Goal: Task Accomplishment & Management: Use online tool/utility

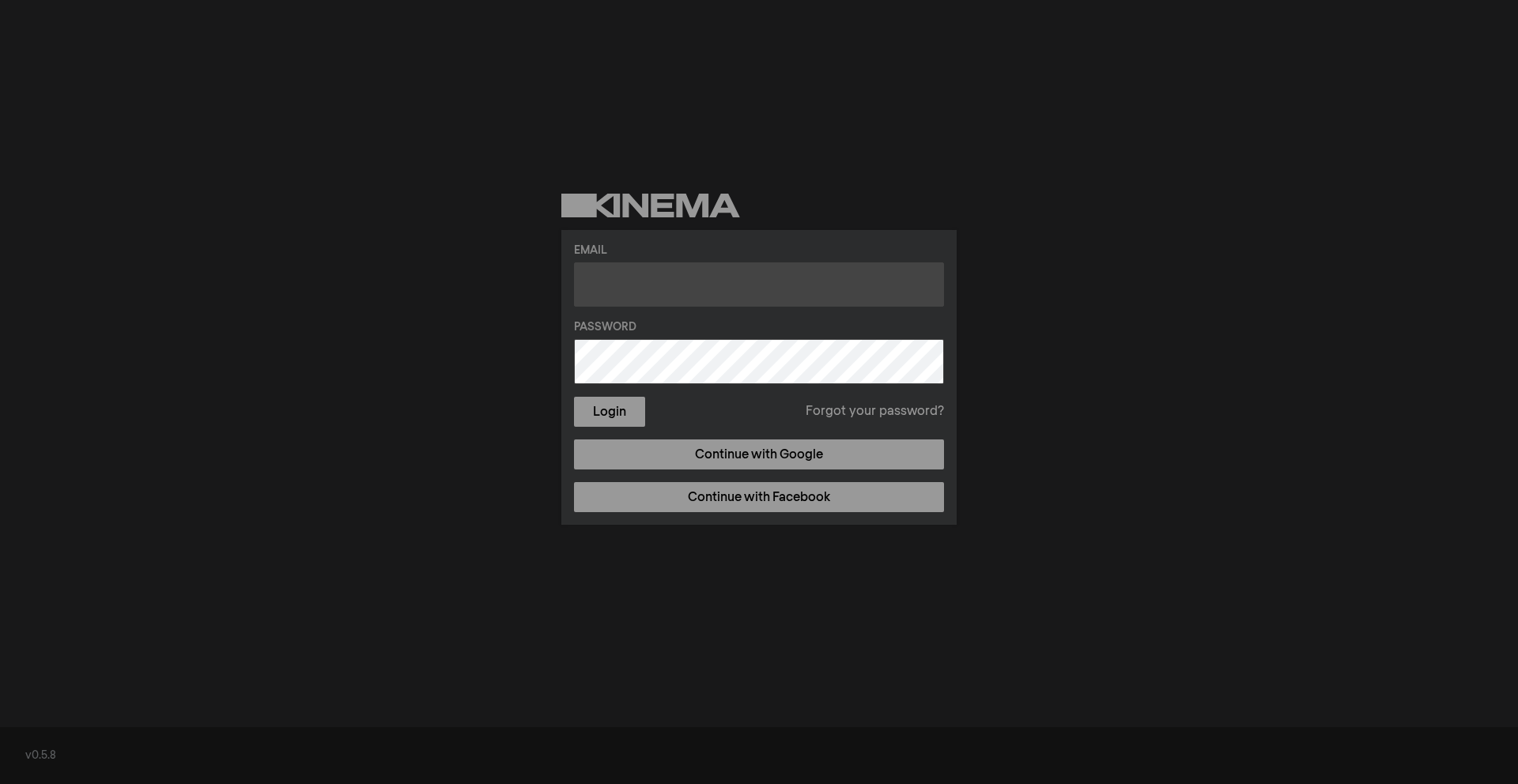
click at [616, 286] on input "text" at bounding box center [759, 284] width 370 height 45
type input "[EMAIL_ADDRESS][DOMAIN_NAME]"
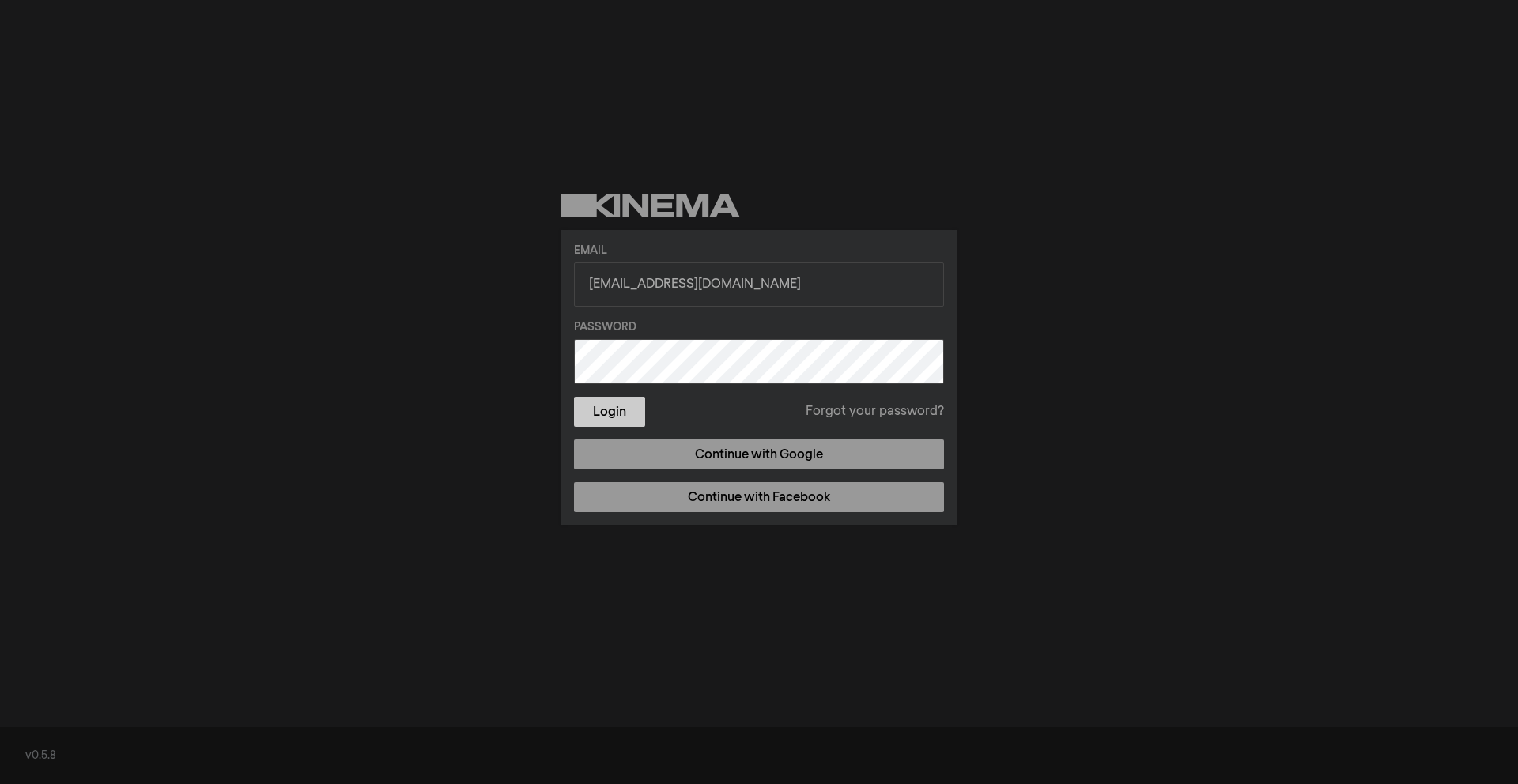
click at [620, 413] on button "Login" at bounding box center [609, 412] width 71 height 30
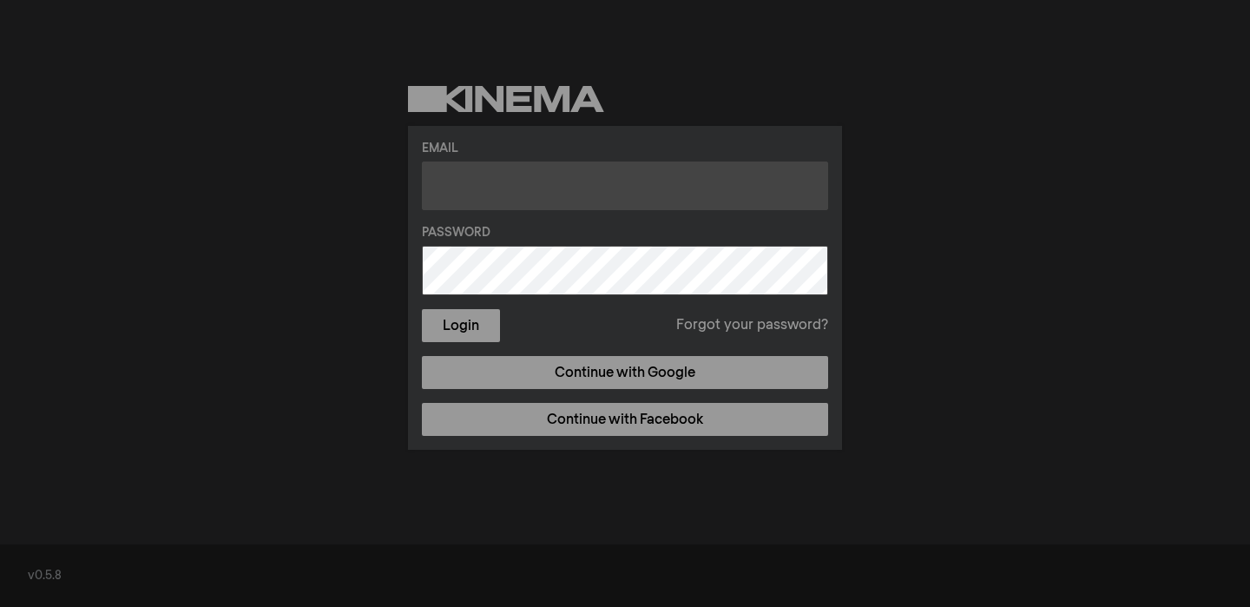
click at [557, 194] on input "text" at bounding box center [625, 185] width 406 height 49
type input "[EMAIL_ADDRESS][DOMAIN_NAME]"
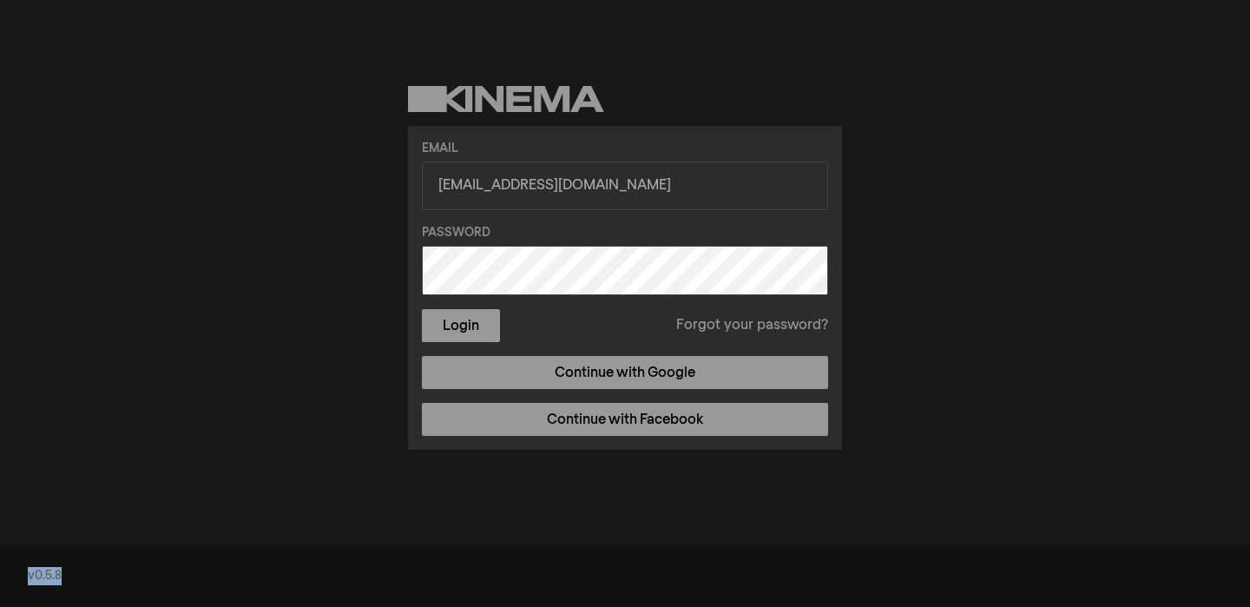
click at [422, 436] on div at bounding box center [422, 436] width 0 height 0
click at [422, 309] on button "Login" at bounding box center [461, 325] width 78 height 33
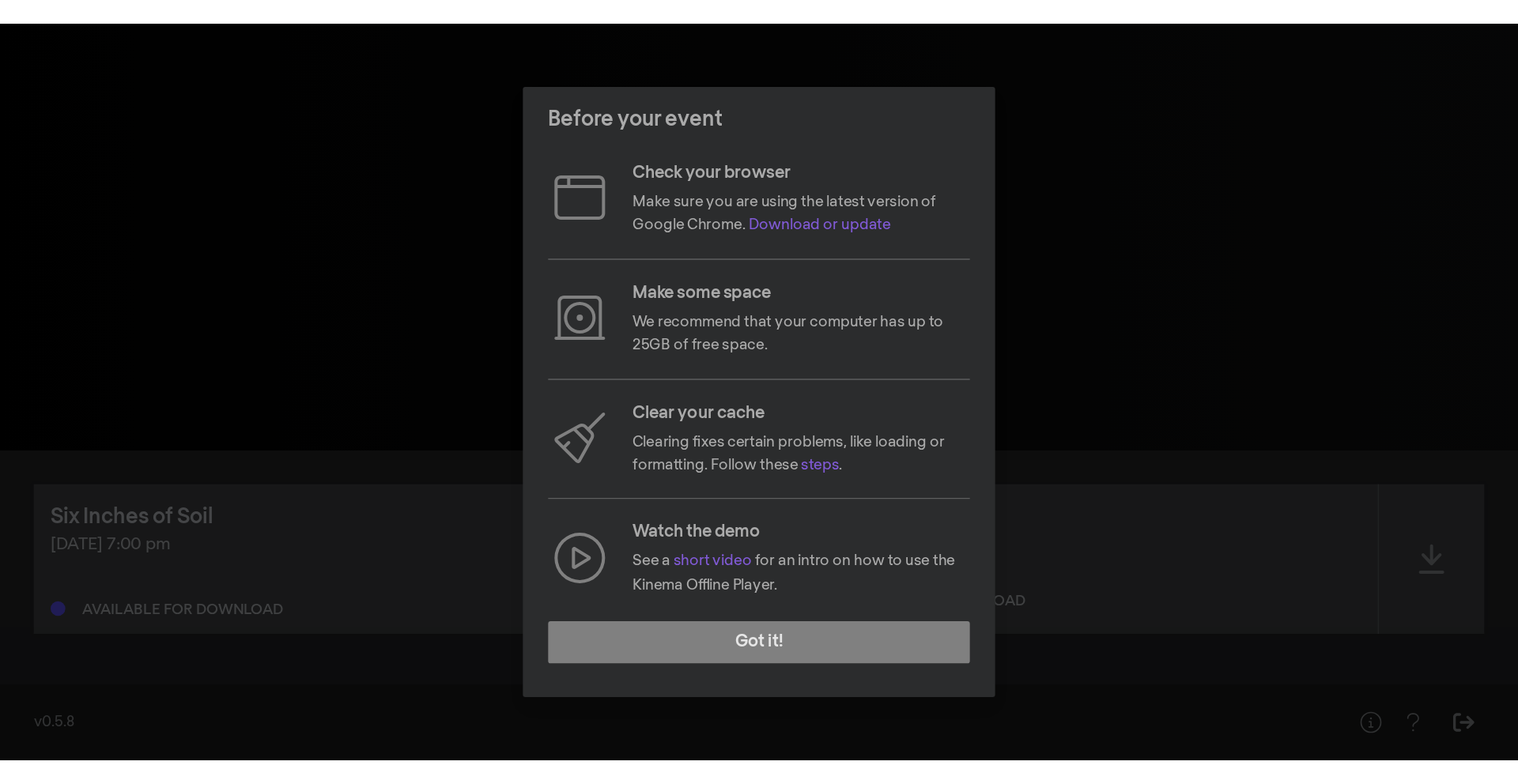
scroll to position [127, 0]
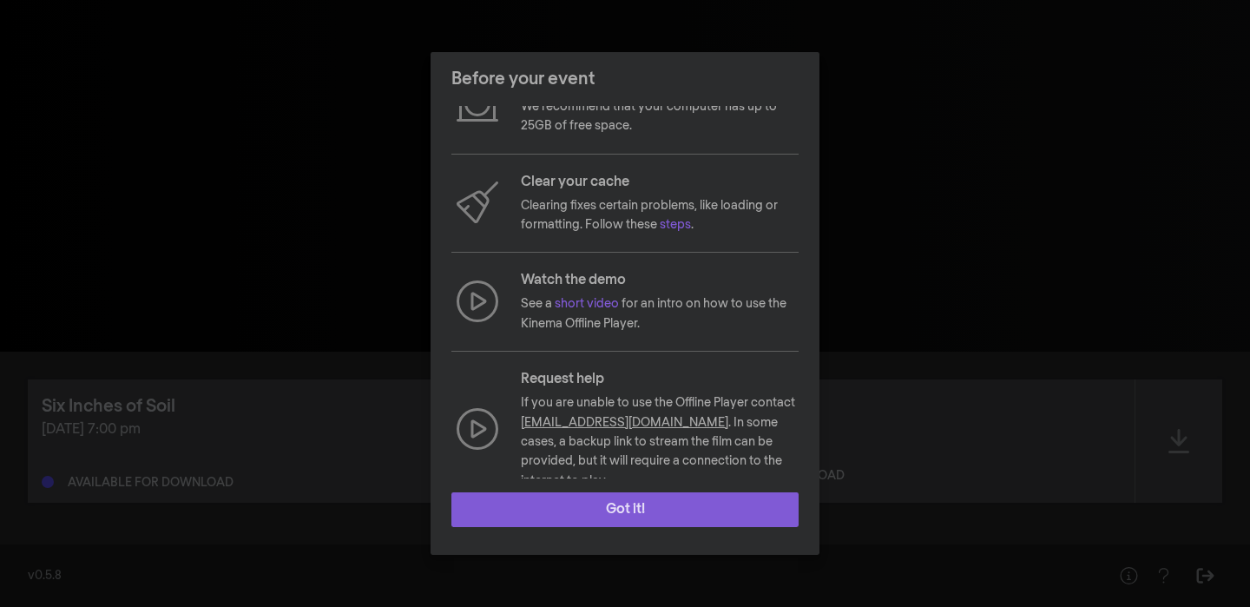
click at [628, 508] on button "Got it!" at bounding box center [624, 509] width 347 height 35
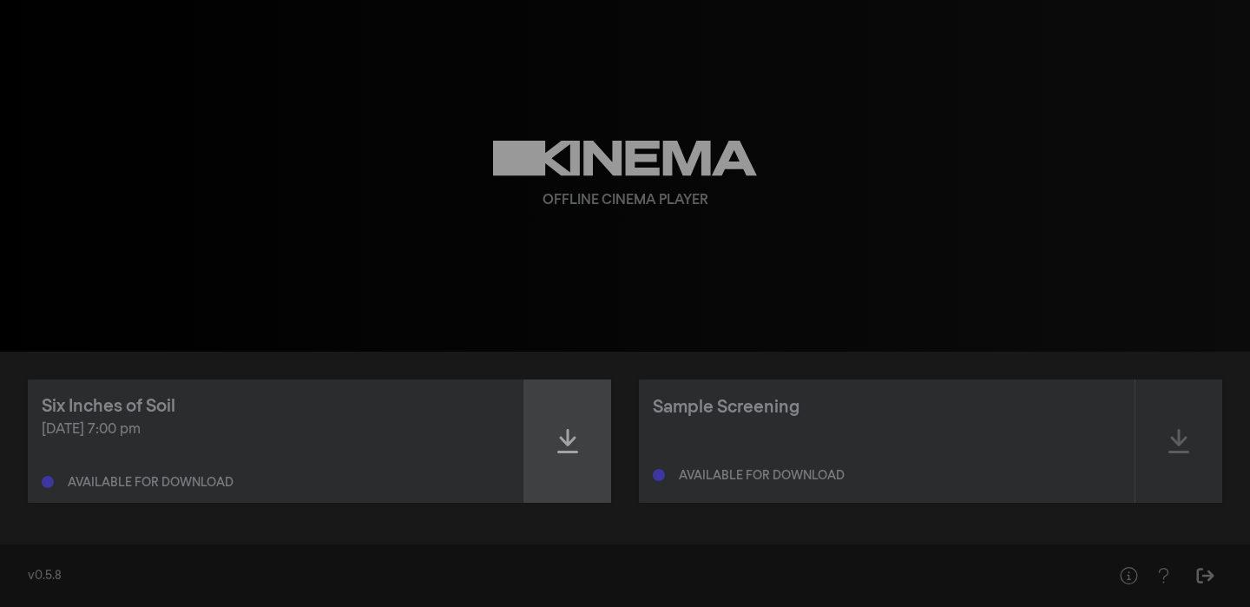
click at [575, 434] on icon at bounding box center [567, 441] width 21 height 28
